Goal: Find contact information: Find contact information

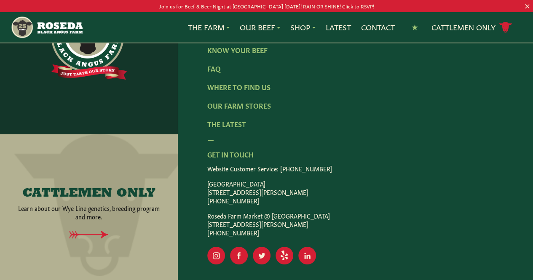
scroll to position [1455, 0]
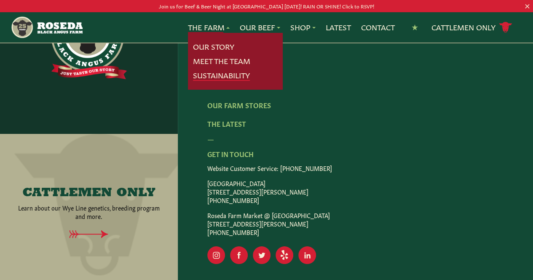
click at [222, 72] on link "Sustainability" at bounding box center [221, 75] width 57 height 11
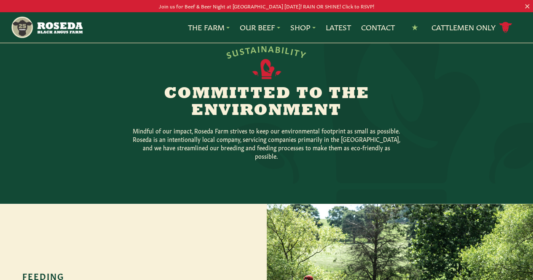
scroll to position [196, 0]
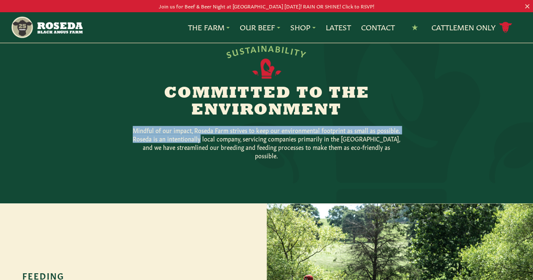
drag, startPoint x: 133, startPoint y: 147, endPoint x: 199, endPoint y: 148, distance: 65.7
click at [199, 148] on p "Mindful of our impact, Roseda Farm strives to keep our environmental footprint …" at bounding box center [267, 143] width 270 height 34
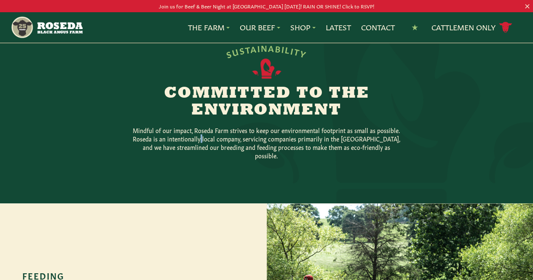
click at [199, 148] on p "Mindful of our impact, Roseda Farm strives to keep our environmental footprint …" at bounding box center [267, 143] width 270 height 34
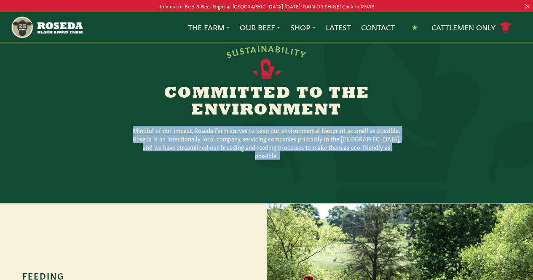
click at [199, 148] on p "Mindful of our impact, Roseda Farm strives to keep our environmental footprint …" at bounding box center [267, 143] width 270 height 34
click at [219, 153] on p "Mindful of our impact, Roseda Farm strives to keep our environmental footprint …" at bounding box center [267, 143] width 270 height 34
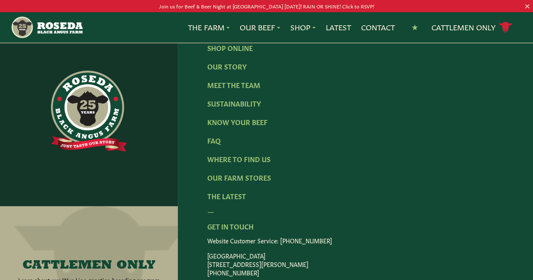
scroll to position [1221, 0]
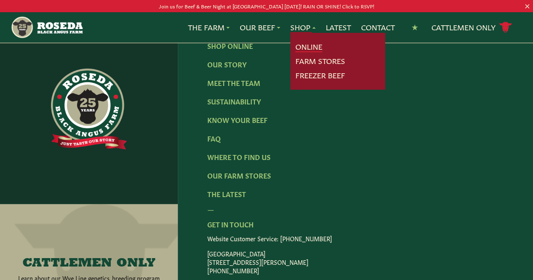
click at [302, 46] on link "Online" at bounding box center [308, 46] width 27 height 11
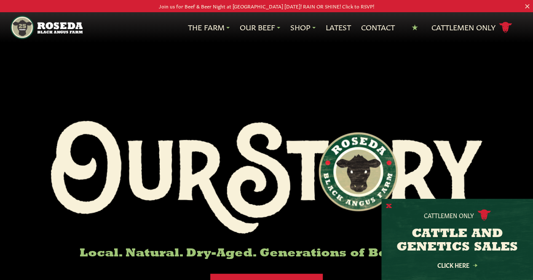
click at [387, 202] on button "X" at bounding box center [389, 206] width 6 height 9
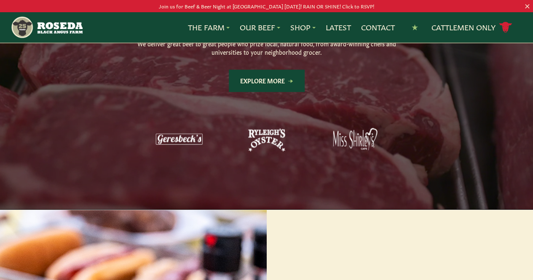
scroll to position [713, 0]
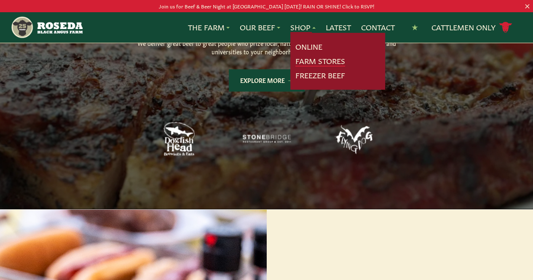
click at [313, 62] on link "Farm Stores" at bounding box center [320, 61] width 50 height 11
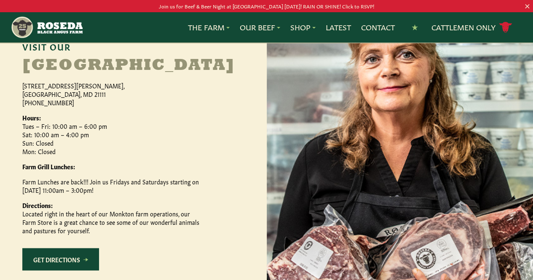
scroll to position [411, 0]
click at [55, 106] on p "[STREET_ADDRESS][PERSON_NAME] [PHONE_NUMBER]" at bounding box center [110, 93] width 177 height 25
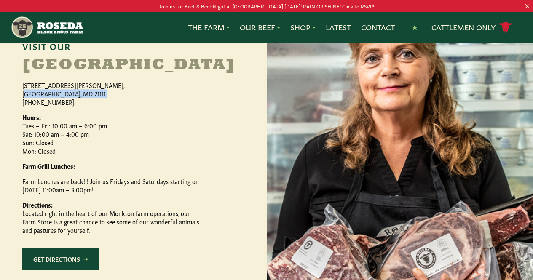
click at [55, 106] on p "[STREET_ADDRESS][PERSON_NAME] [PHONE_NUMBER]" at bounding box center [110, 93] width 177 height 25
click at [93, 106] on p "[STREET_ADDRESS][PERSON_NAME] [PHONE_NUMBER]" at bounding box center [110, 93] width 177 height 25
drag, startPoint x: 97, startPoint y: 156, endPoint x: 38, endPoint y: 143, distance: 60.8
click at [38, 143] on div "Visit Our [GEOGRAPHIC_DATA] [STREET_ADDRESS][PERSON_NAME] [PHONE_NUMBER] Hours:…" at bounding box center [133, 162] width 267 height 377
copy p "[STREET_ADDRESS][PERSON_NAME]"
